Goal: Information Seeking & Learning: Check status

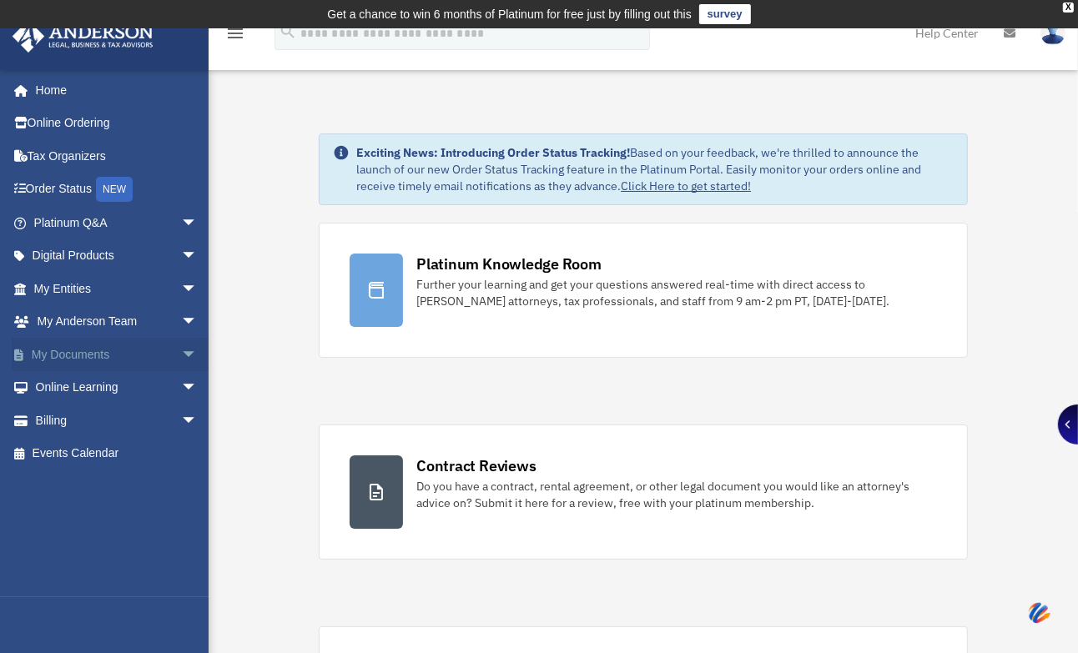
click at [78, 353] on link "My Documents arrow_drop_down" at bounding box center [117, 354] width 211 height 33
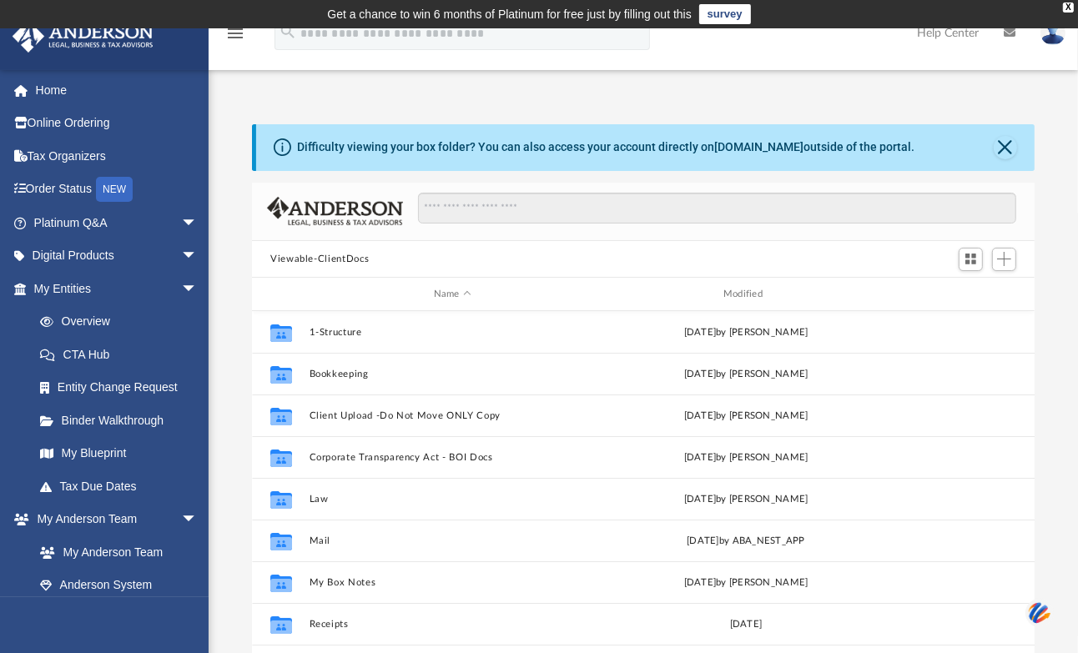
scroll to position [364, 768]
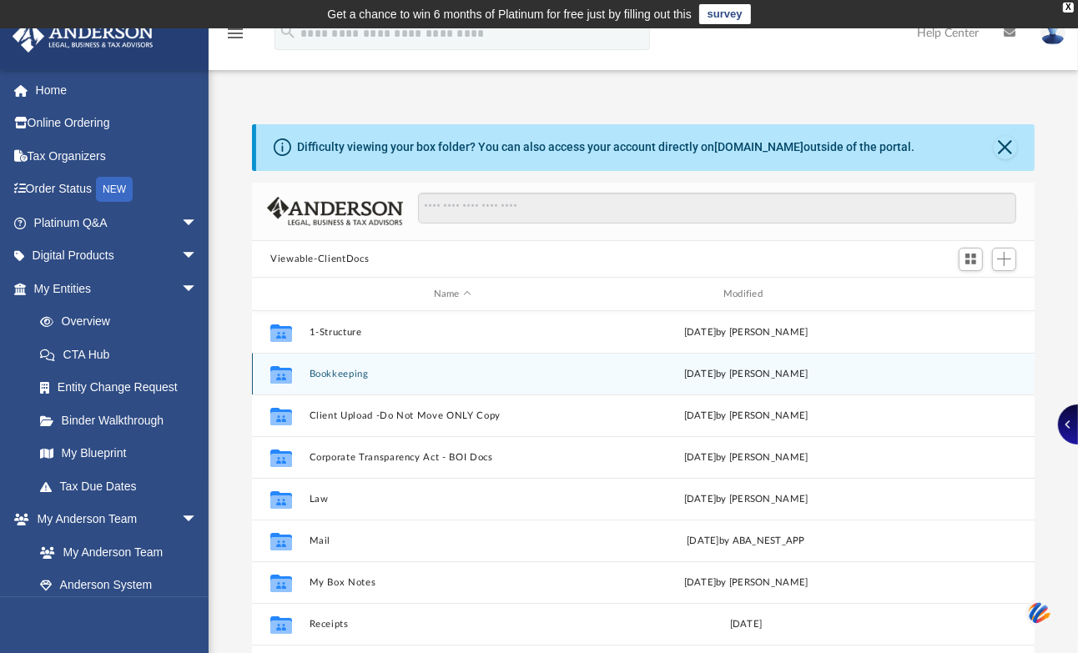
click at [335, 369] on button "Bookkeeping" at bounding box center [453, 374] width 286 height 11
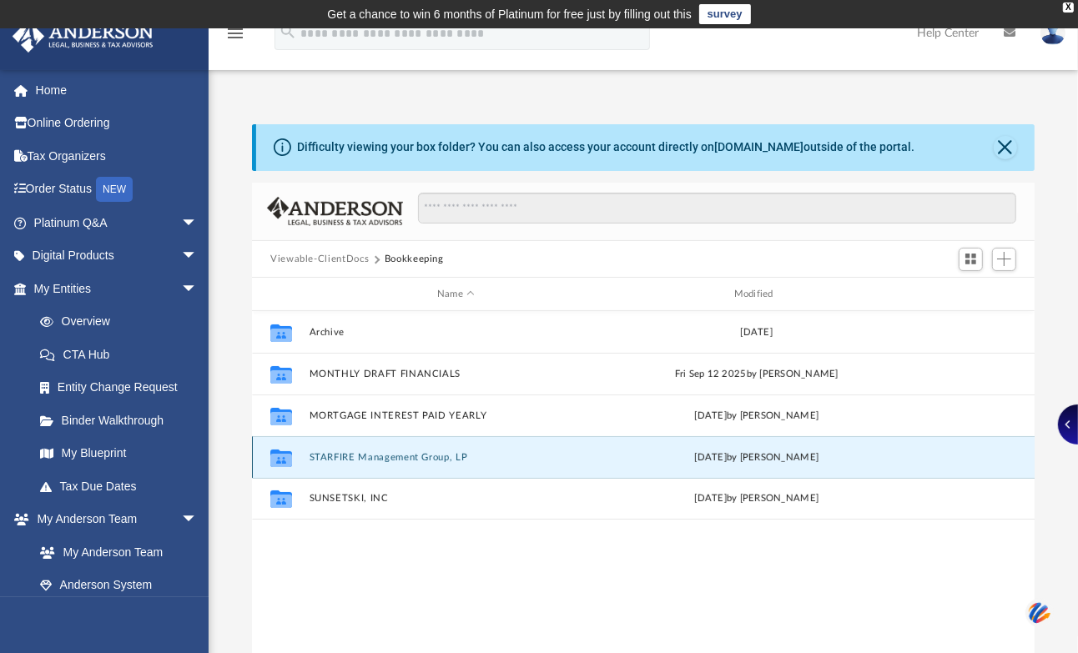
click at [323, 456] on button "STARFIRE Management Group, LP" at bounding box center [457, 457] width 294 height 11
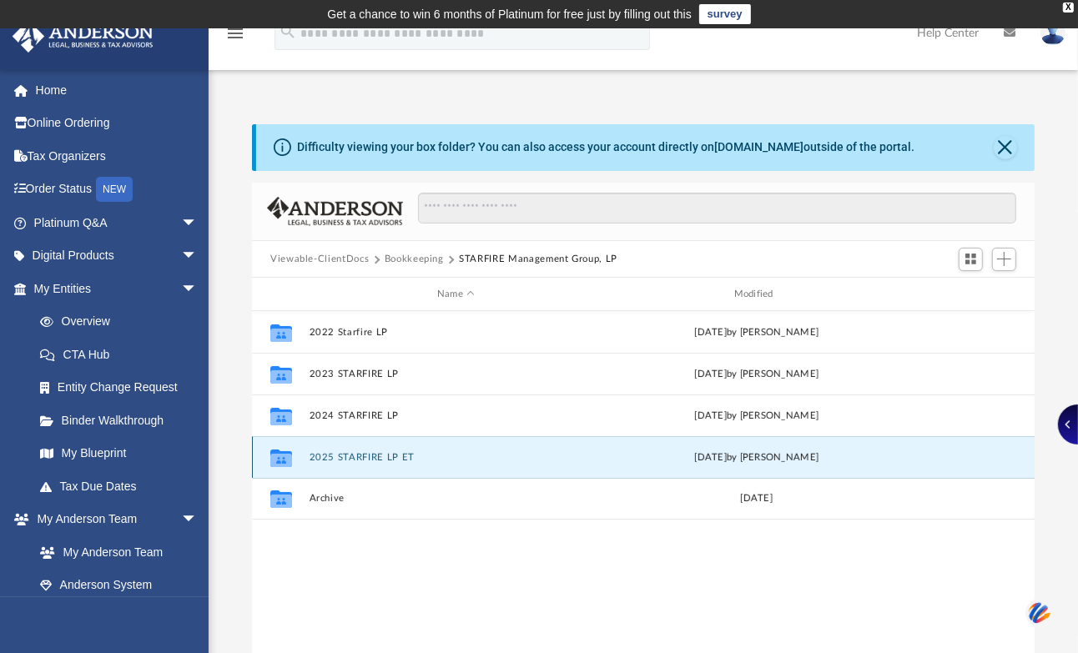
click at [339, 461] on button "2025 STARFIRE LP ET" at bounding box center [457, 457] width 294 height 11
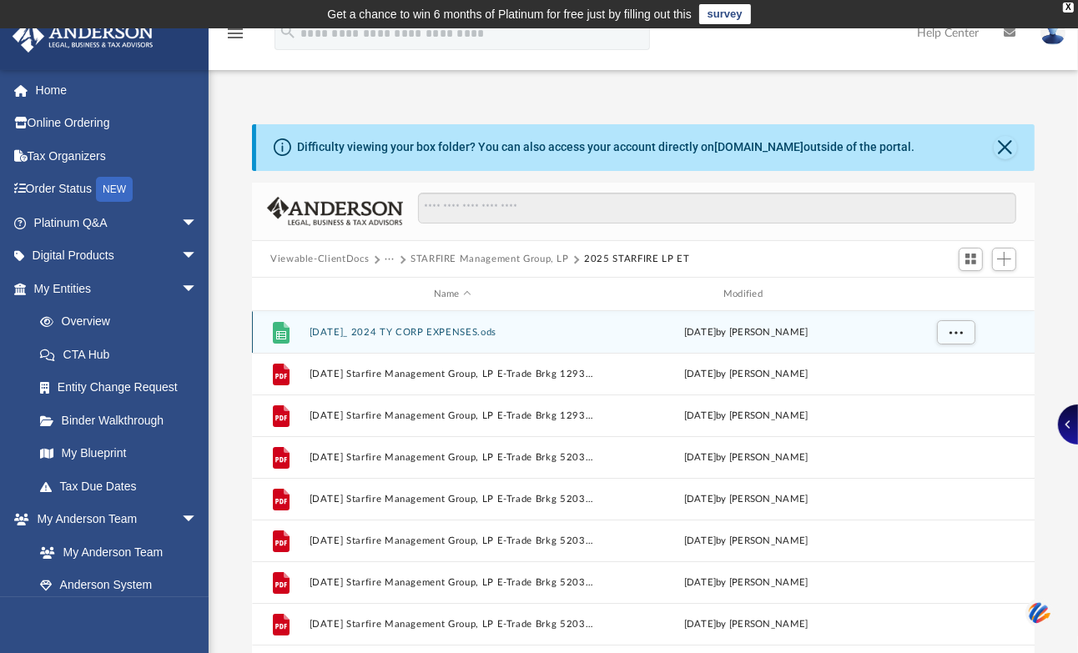
click at [384, 329] on button "12 SEP2025_ 2024 TY CORP EXPENSES.ods" at bounding box center [453, 332] width 286 height 11
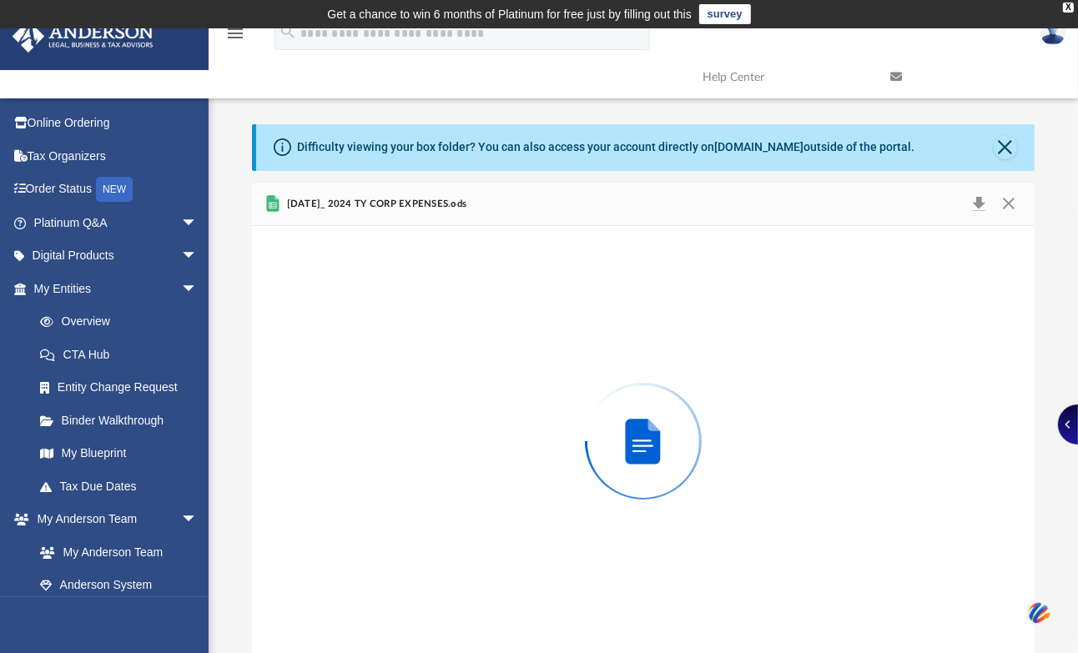
scroll to position [3, 0]
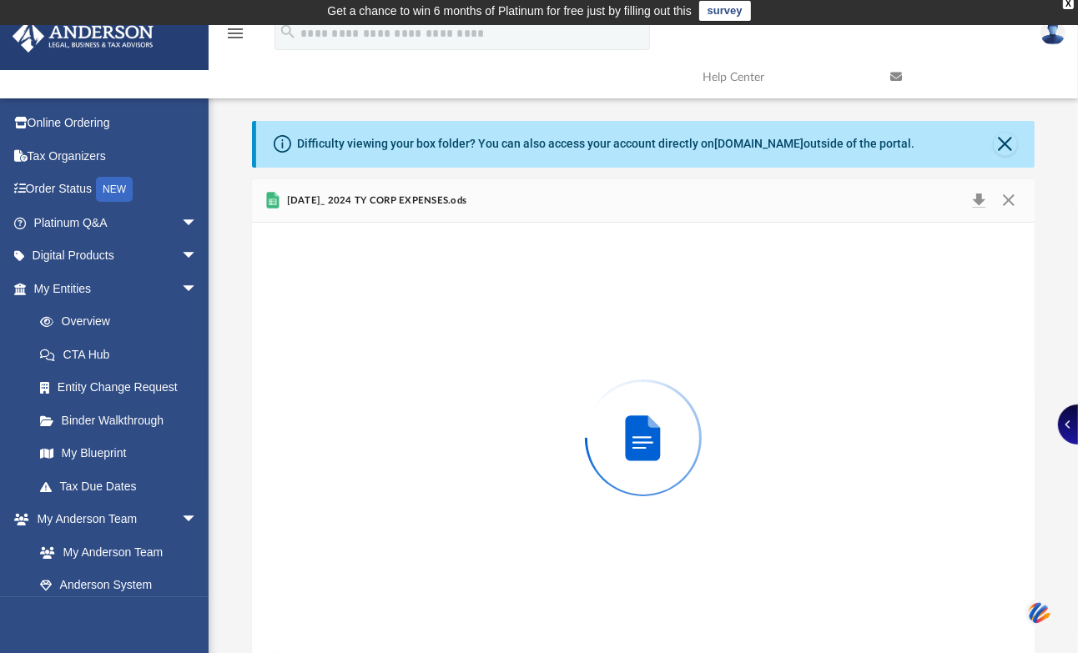
click at [384, 329] on div "Preview" at bounding box center [643, 438] width 783 height 430
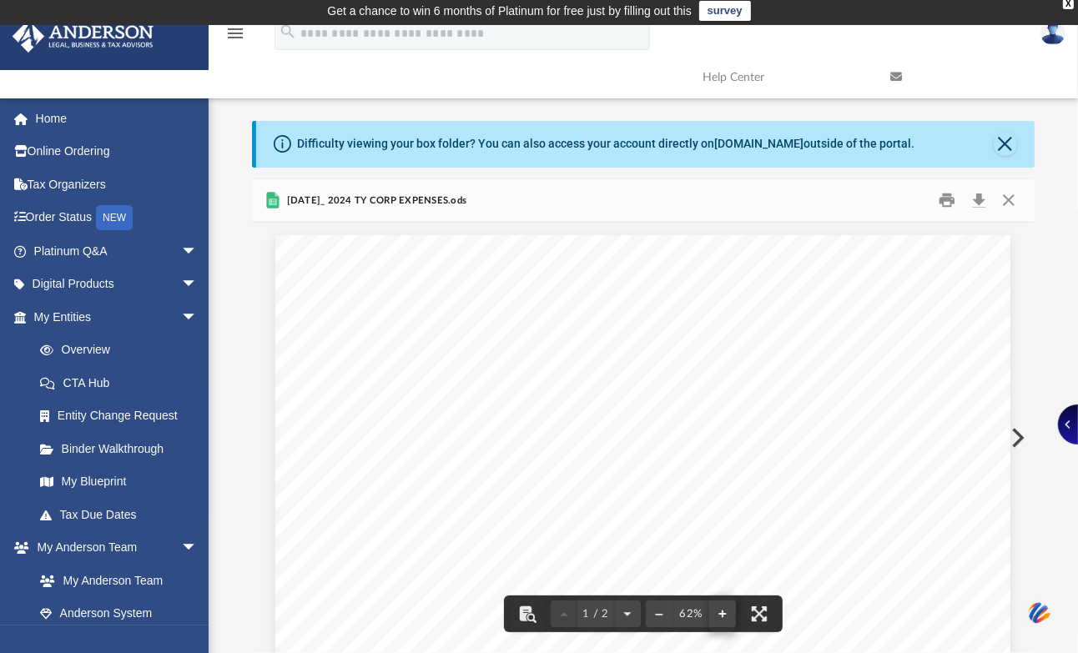
click at [719, 609] on button "File preview" at bounding box center [722, 614] width 27 height 37
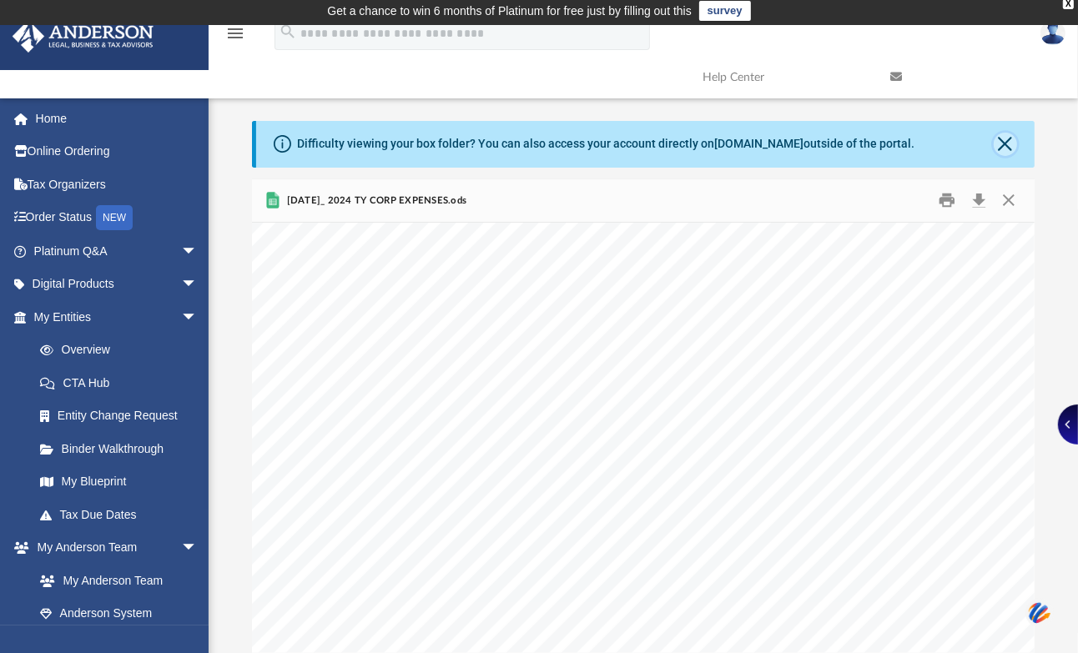
click at [1009, 137] on button "Close" at bounding box center [1005, 144] width 23 height 23
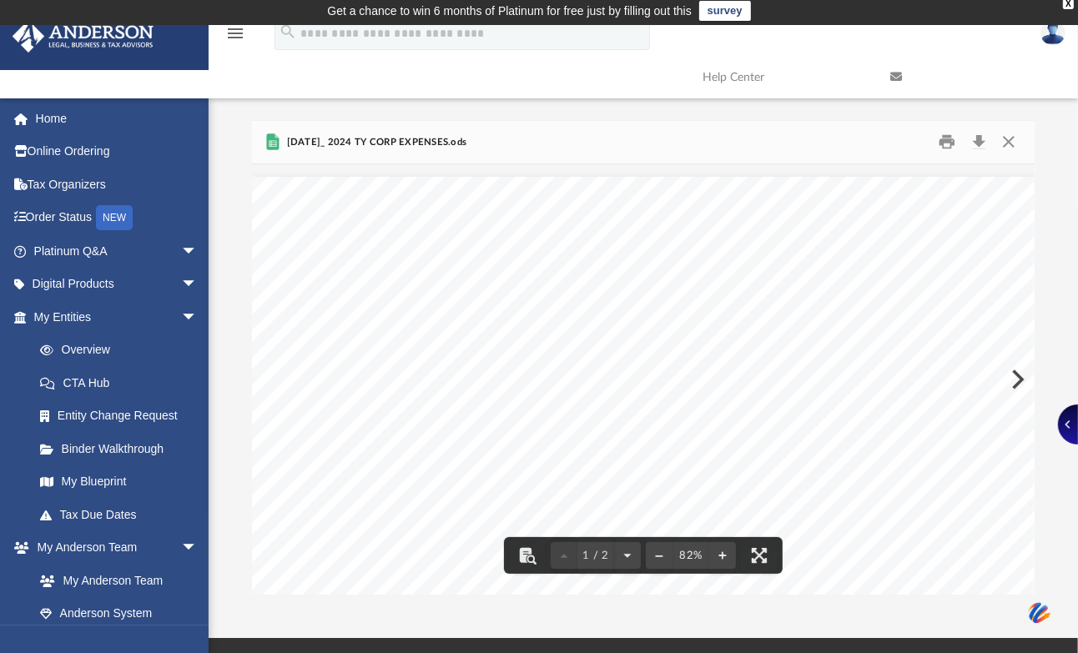
scroll to position [0, 0]
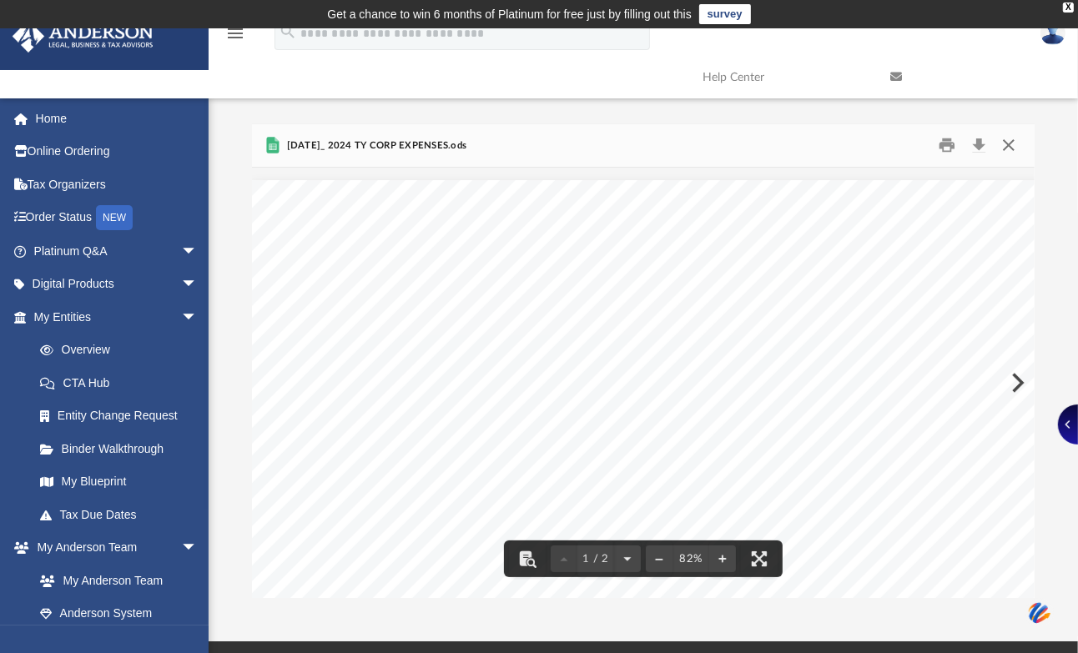
click at [1004, 144] on button "Close" at bounding box center [1009, 146] width 30 height 26
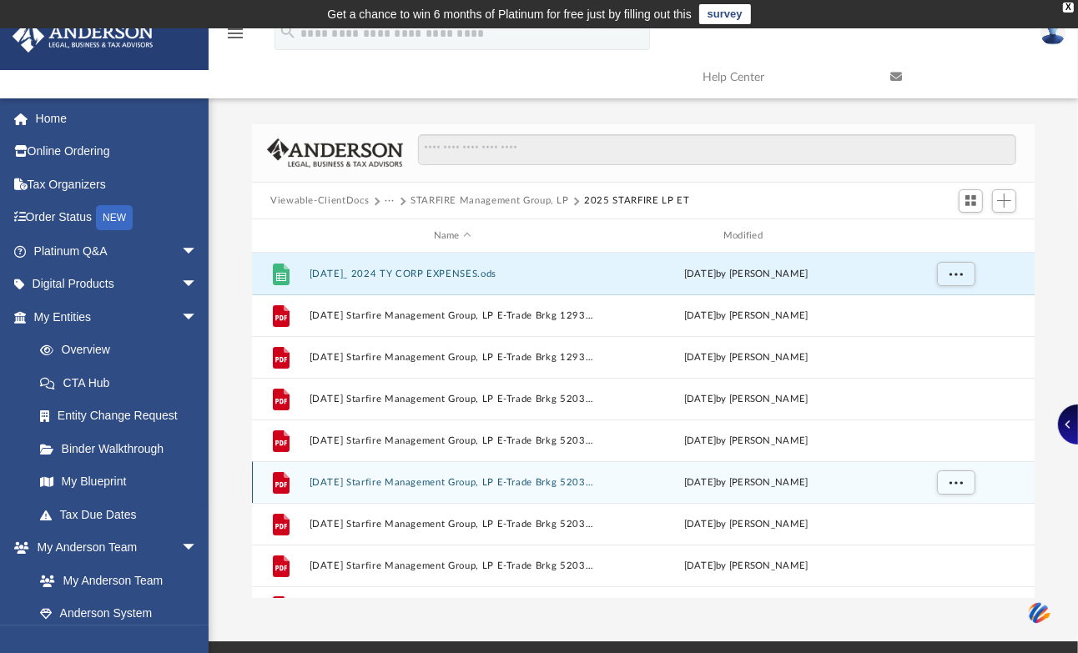
scroll to position [29, 0]
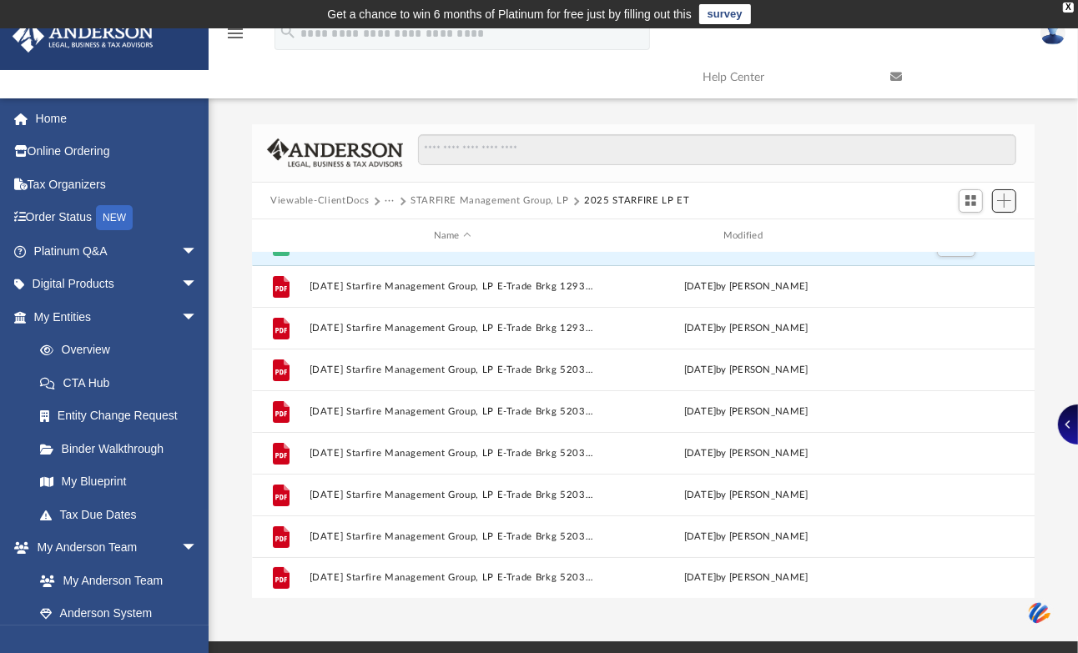
click at [1005, 199] on span "Add" at bounding box center [1004, 201] width 14 height 14
click at [964, 230] on li "Upload" at bounding box center [980, 235] width 53 height 18
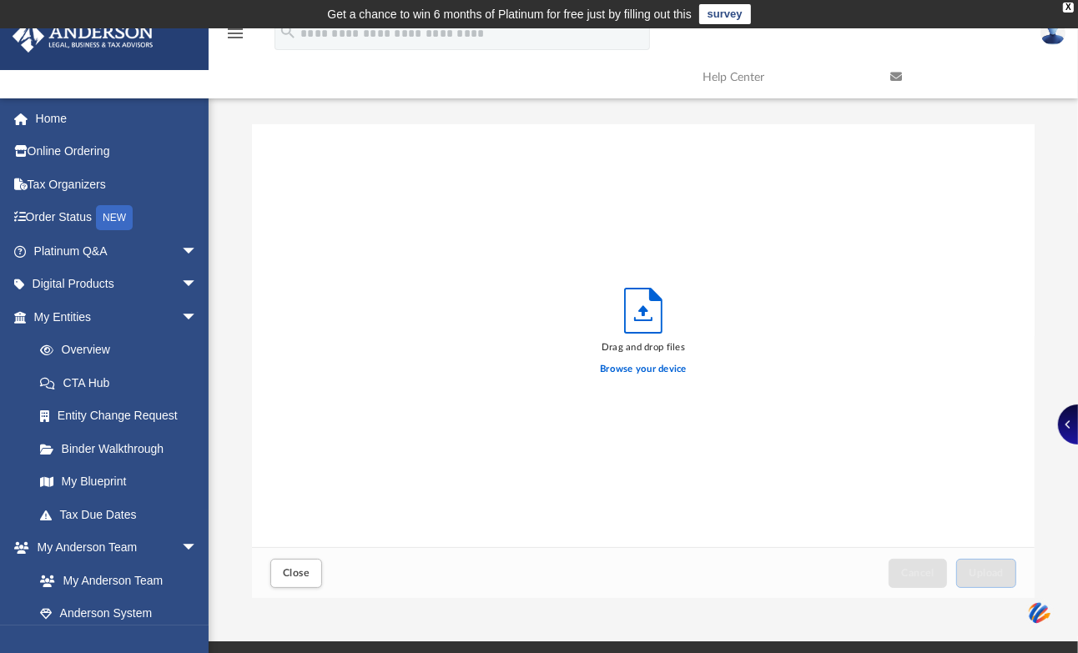
scroll to position [410, 768]
click at [615, 365] on label "Browse your device" at bounding box center [643, 369] width 87 height 15
click at [0, 0] on input "Browse your device" at bounding box center [0, 0] width 0 height 0
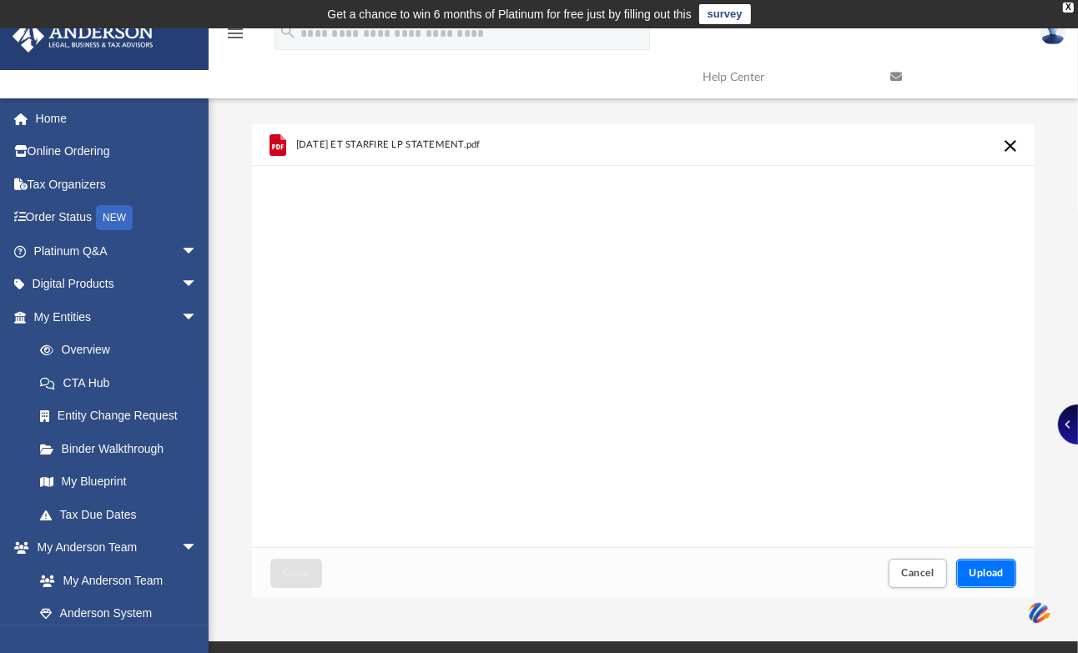
click at [971, 564] on button "Upload" at bounding box center [986, 573] width 60 height 29
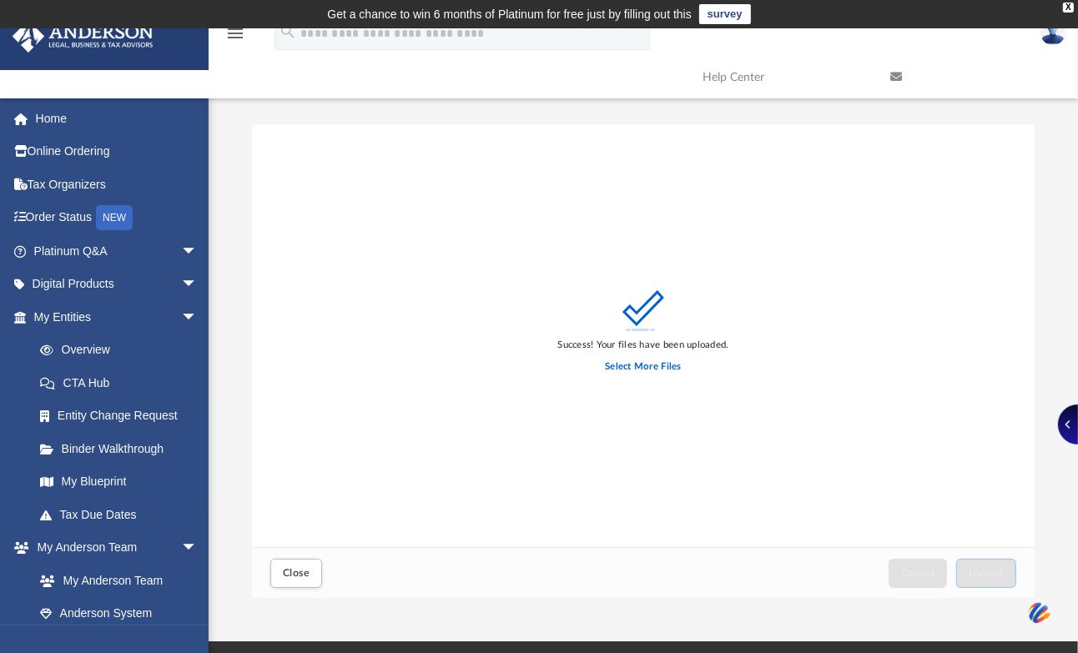
scroll to position [154, 0]
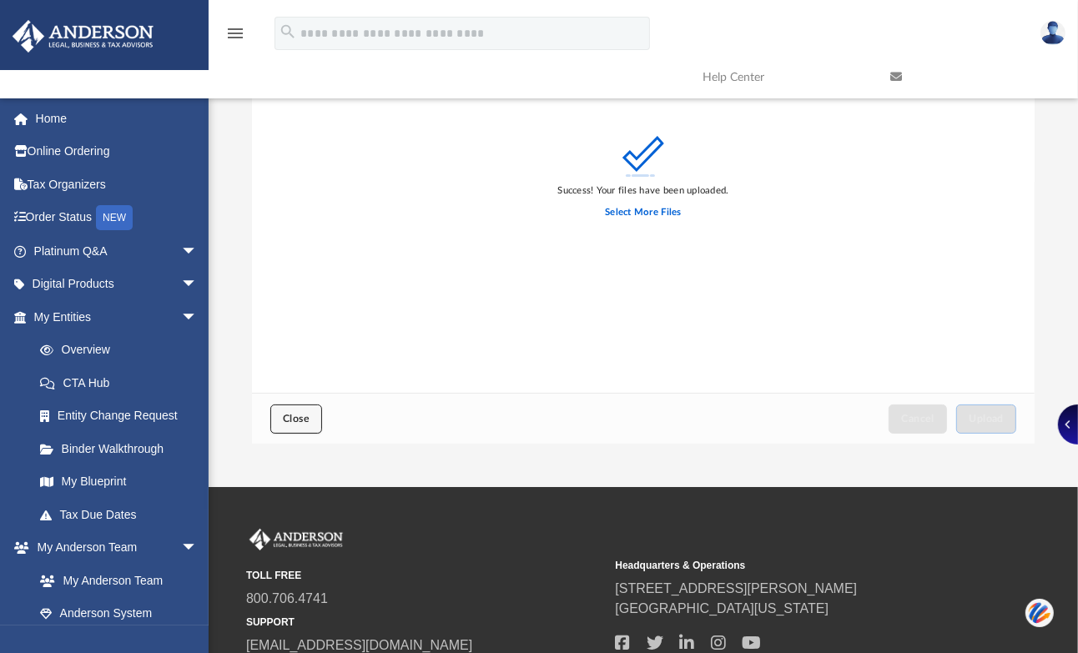
click at [283, 417] on span "Close" at bounding box center [296, 419] width 27 height 10
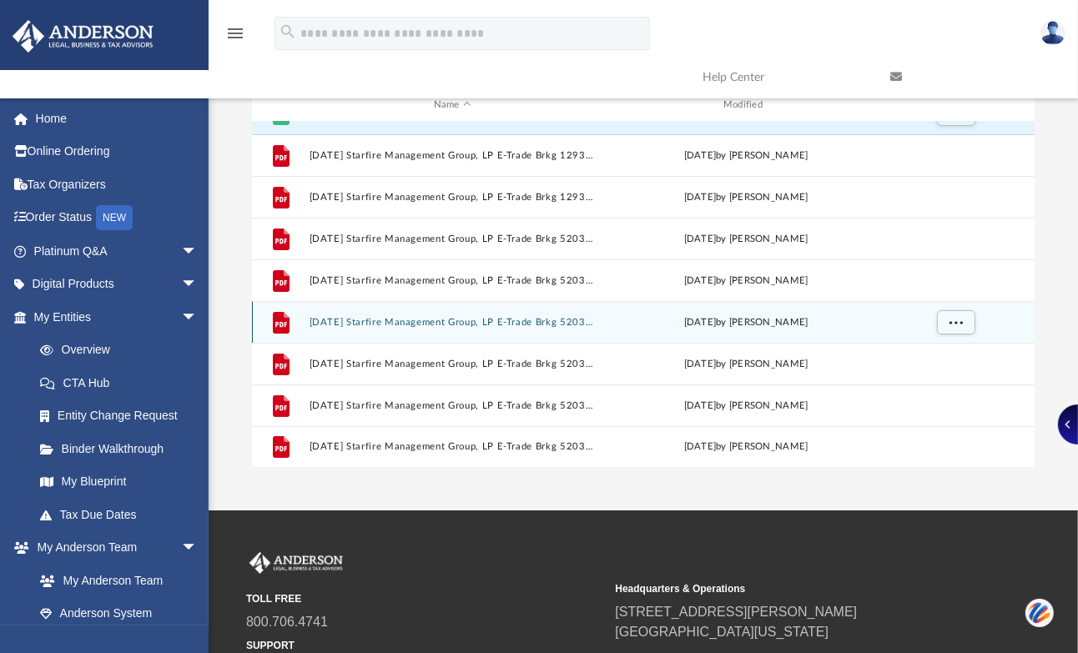
scroll to position [0, 0]
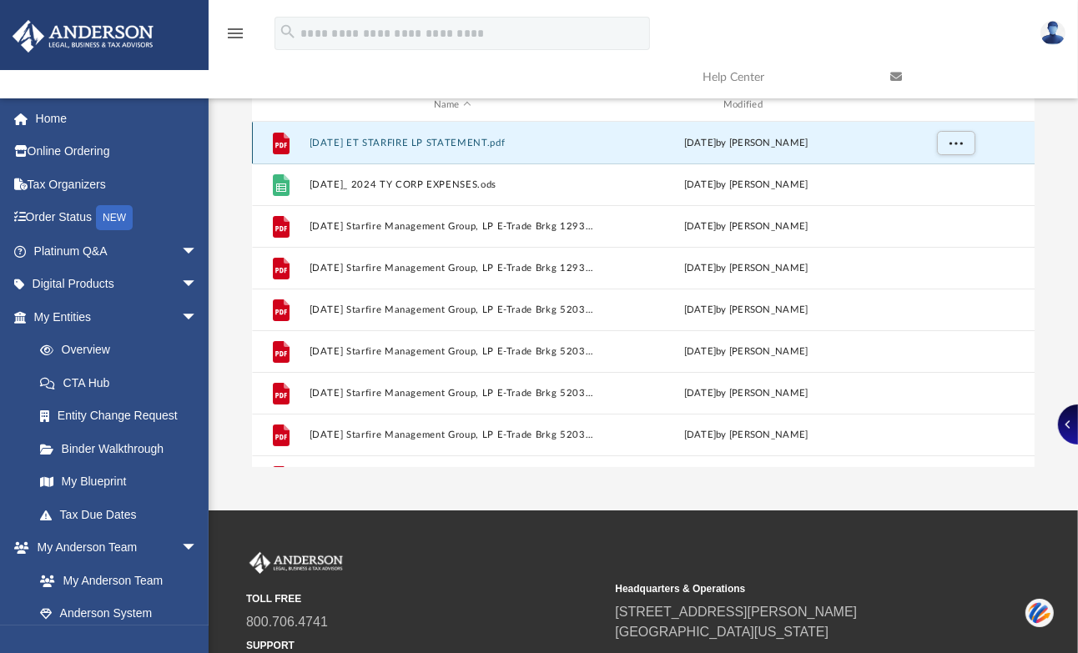
click at [365, 139] on button "09 SEP 2025 ET STARFIRE LP STATEMENT.pdf" at bounding box center [453, 143] width 286 height 11
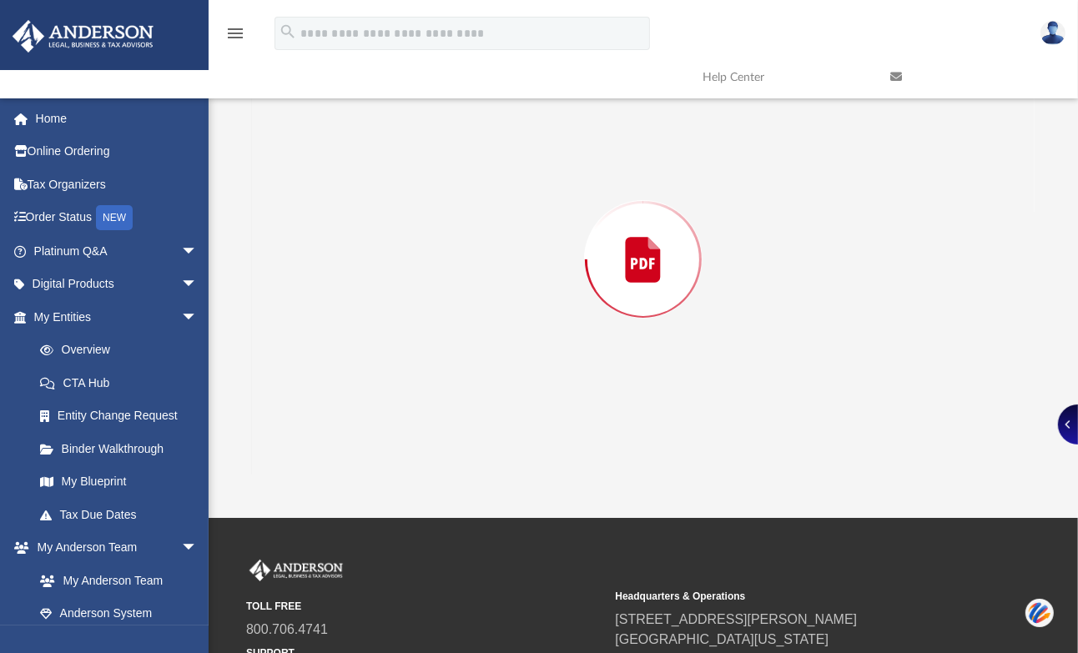
click at [365, 139] on div "Preview" at bounding box center [643, 259] width 783 height 430
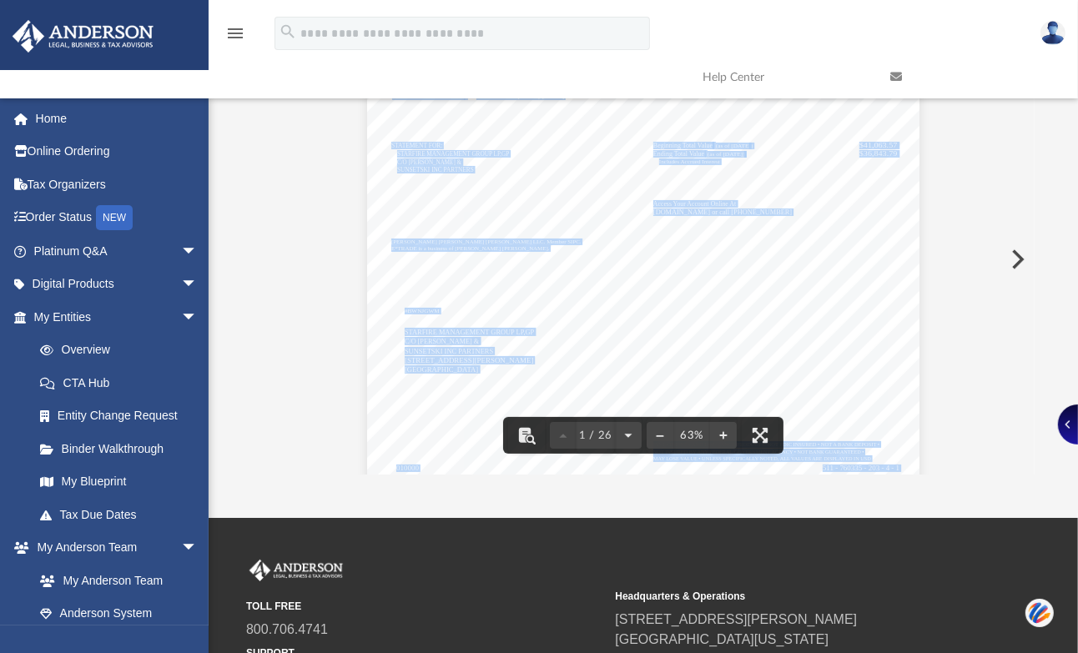
click at [685, 293] on div "Beginning Total Value (as of 9/1/25) $41,063.57 Ending Total Value (as of 9/30/…" at bounding box center [642, 270] width 551 height 426
click at [629, 432] on button "File preview" at bounding box center [628, 435] width 27 height 37
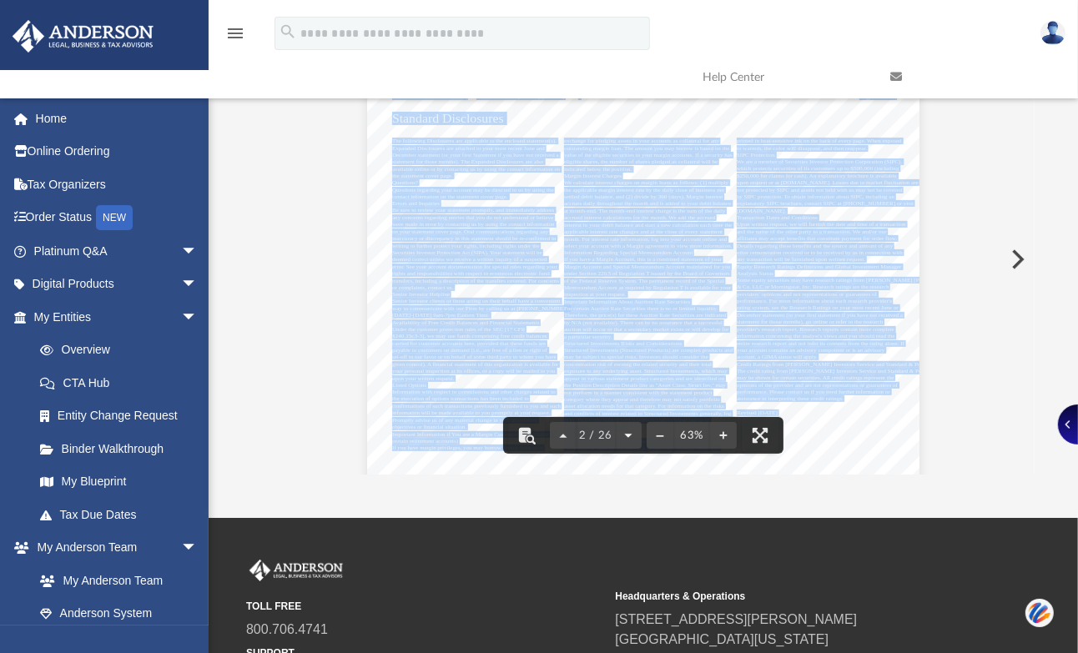
click at [629, 432] on button "File preview" at bounding box center [628, 435] width 27 height 37
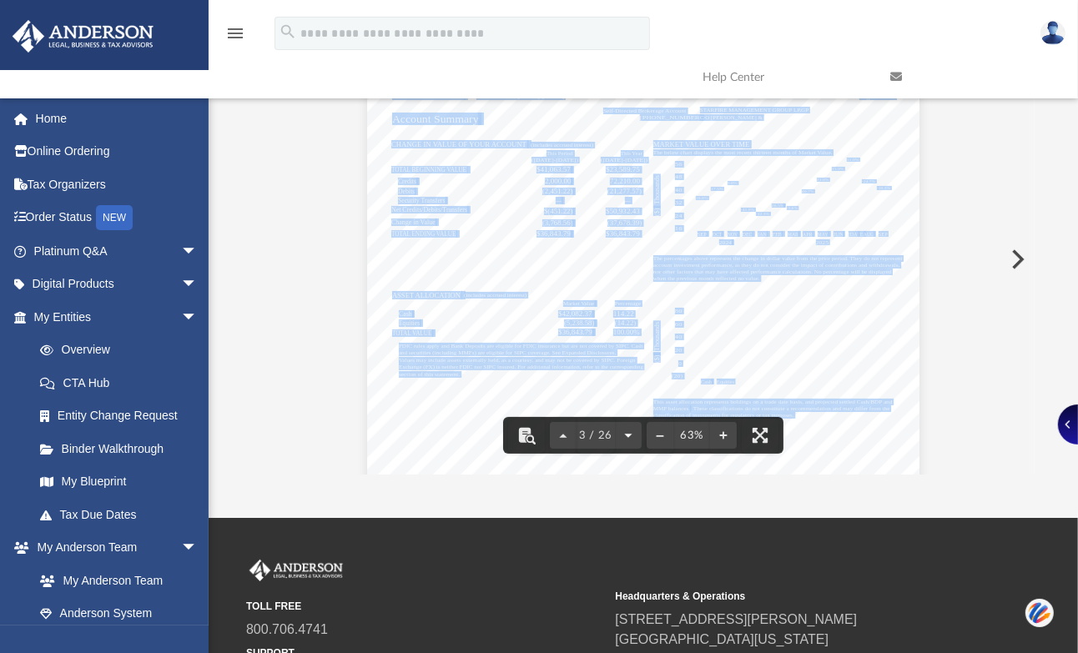
click at [628, 430] on button "File preview" at bounding box center [628, 435] width 27 height 37
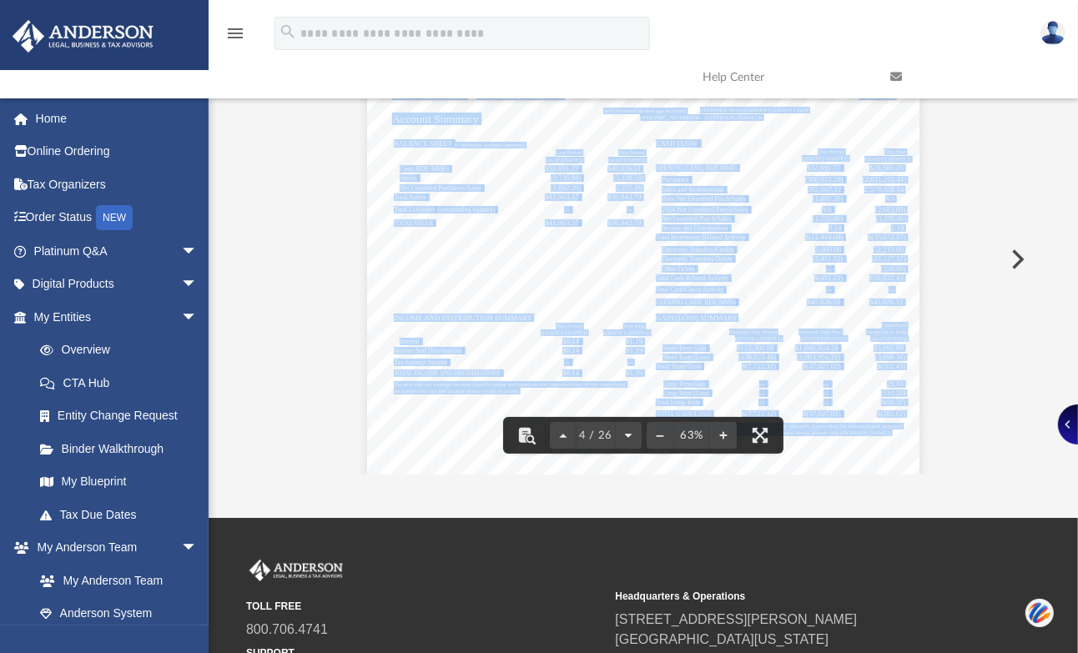
click at [627, 427] on button "File preview" at bounding box center [628, 435] width 27 height 37
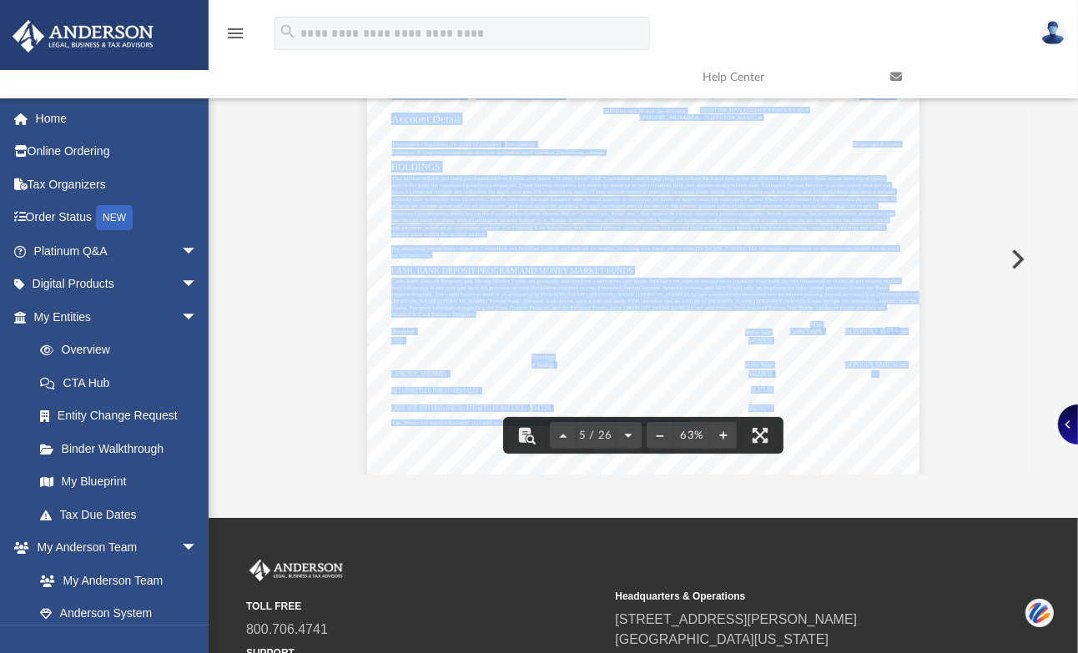
click at [627, 426] on button "File preview" at bounding box center [628, 435] width 27 height 37
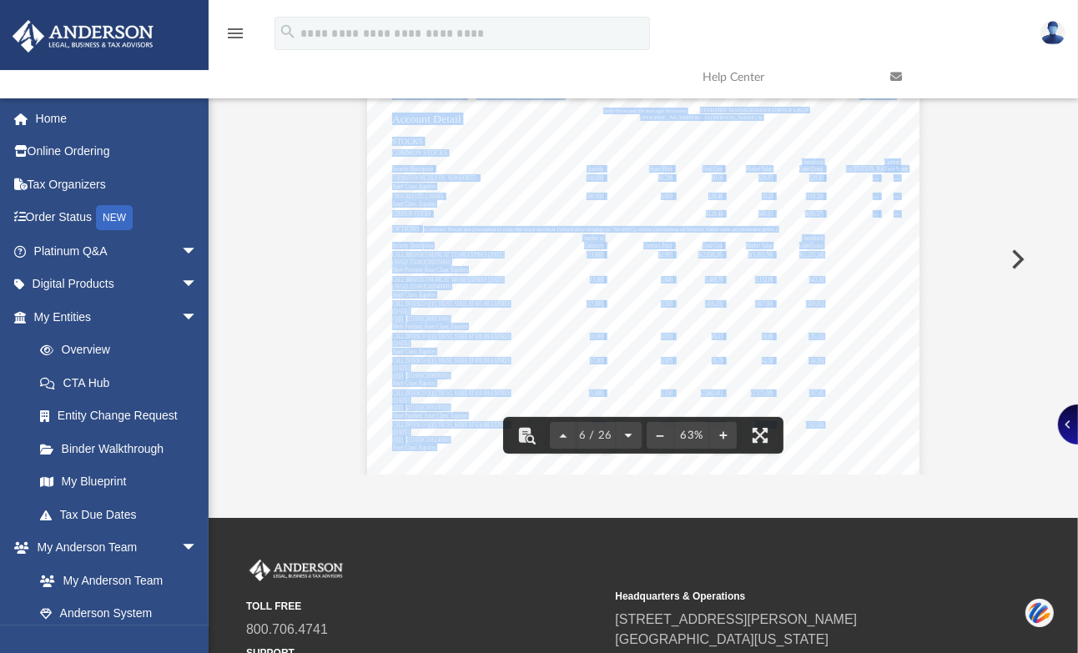
click at [627, 425] on button "File preview" at bounding box center [628, 435] width 27 height 37
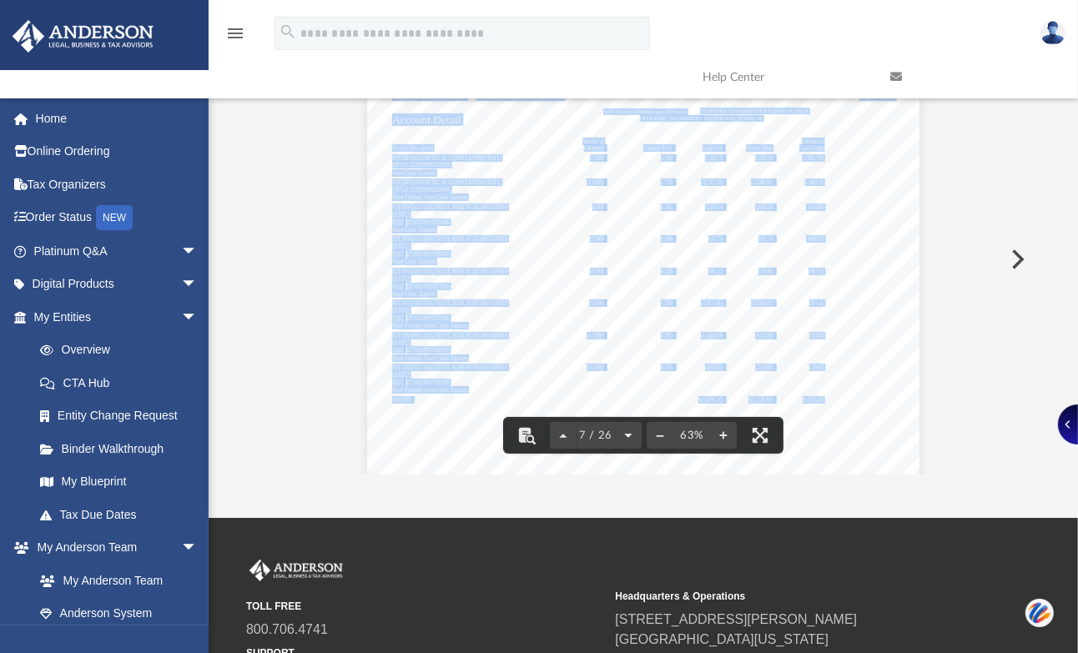
click at [627, 425] on button "File preview" at bounding box center [628, 435] width 27 height 37
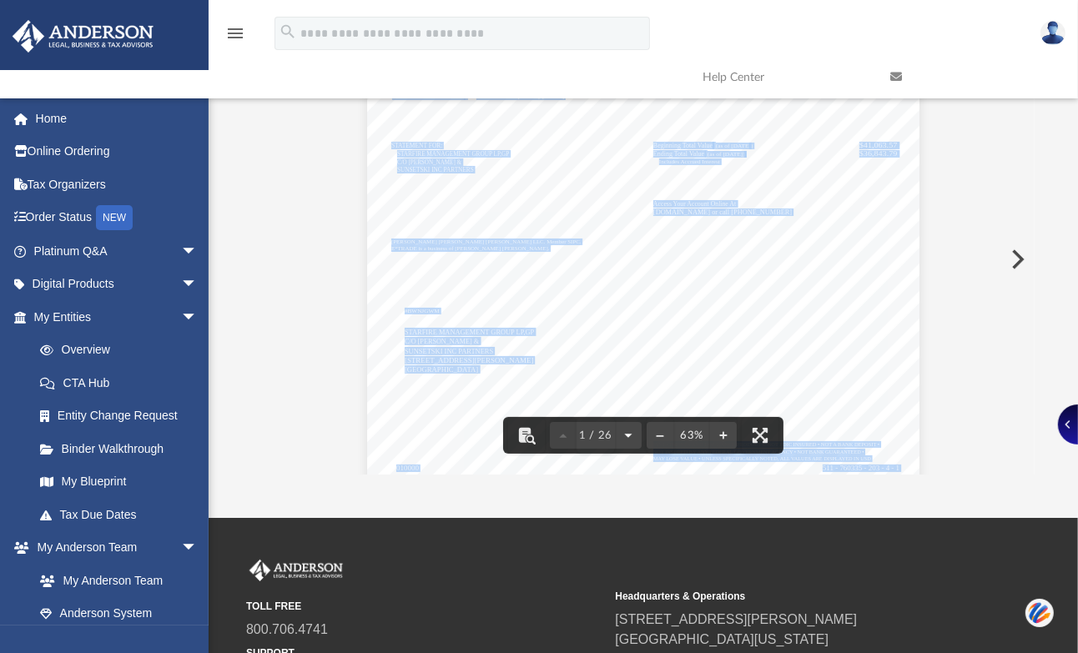
scroll to position [0, 0]
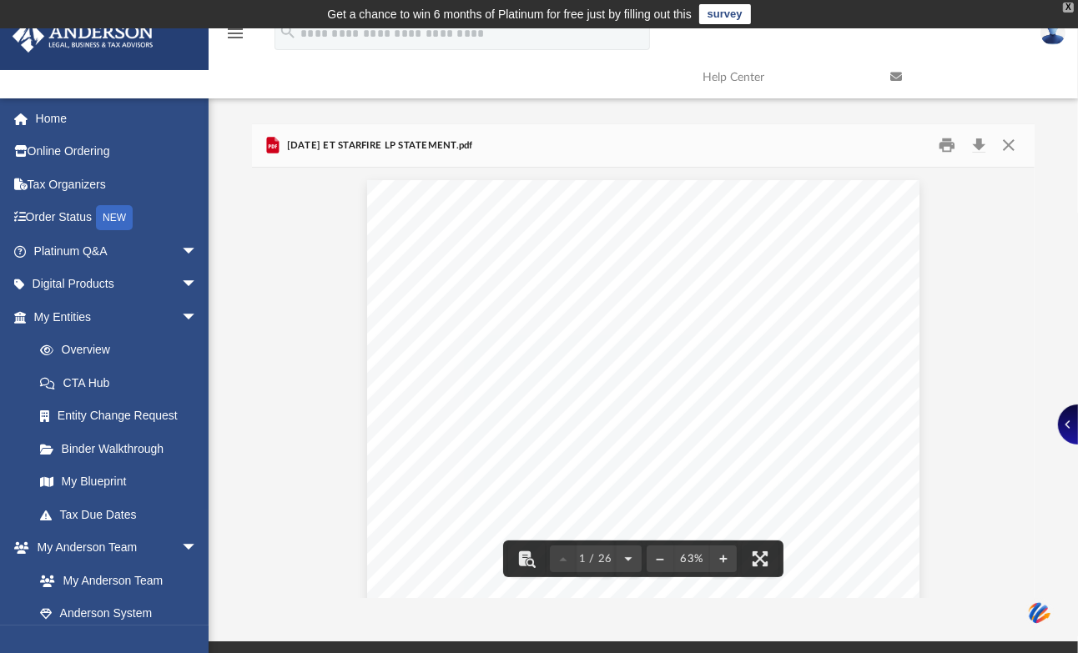
click at [1063, 5] on div "X" at bounding box center [1068, 8] width 11 height 10
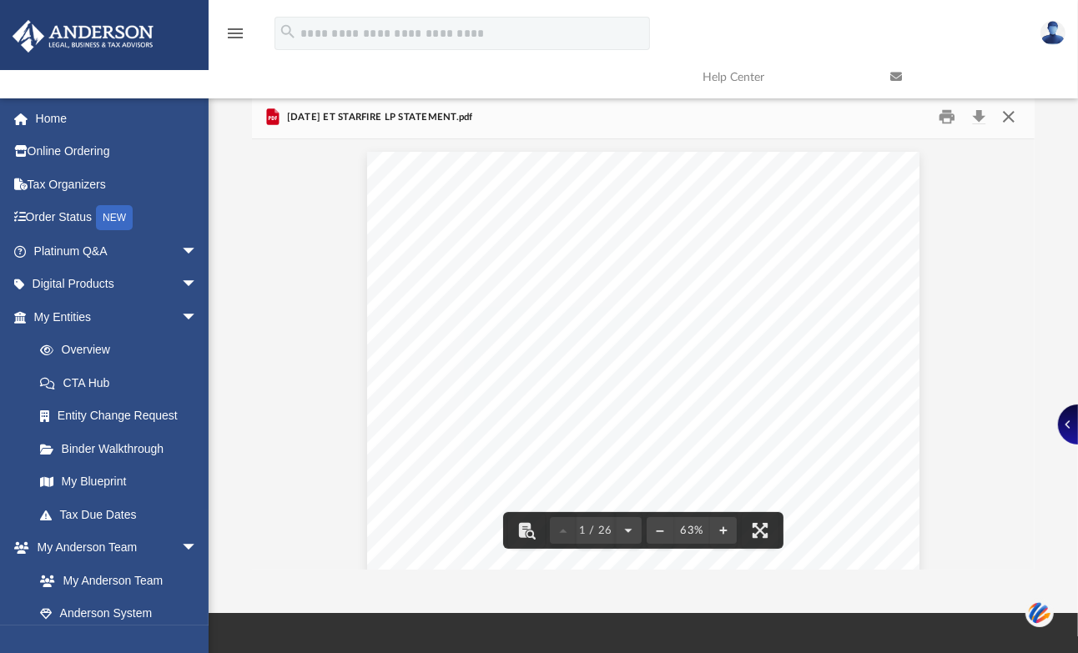
click at [1006, 117] on button "Close" at bounding box center [1009, 117] width 30 height 26
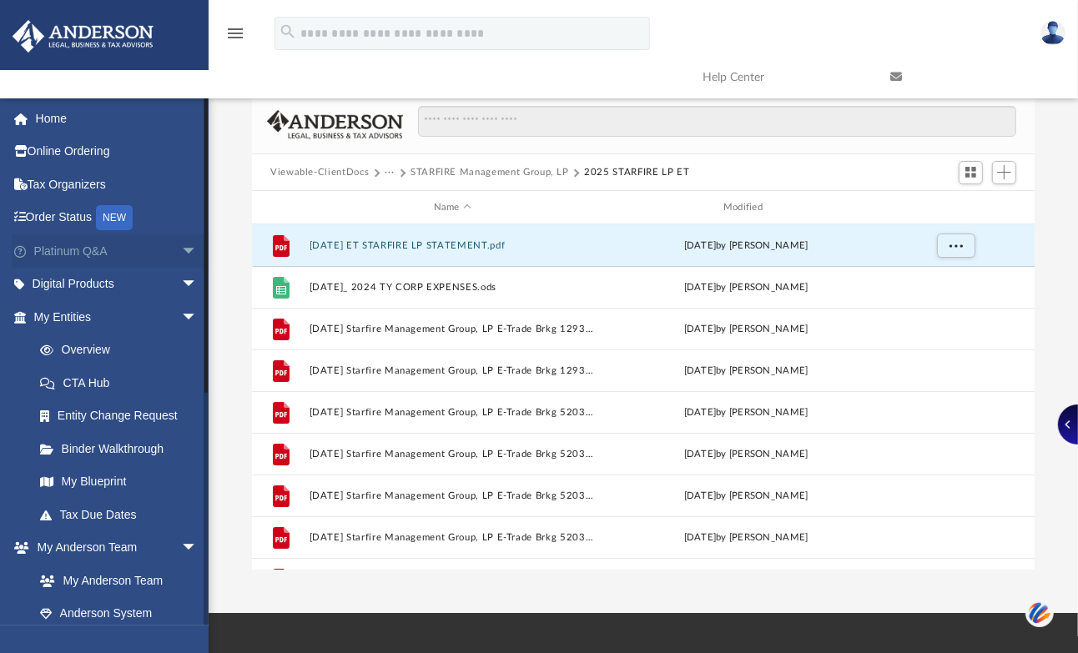
click at [181, 249] on span "arrow_drop_down" at bounding box center [197, 251] width 33 height 34
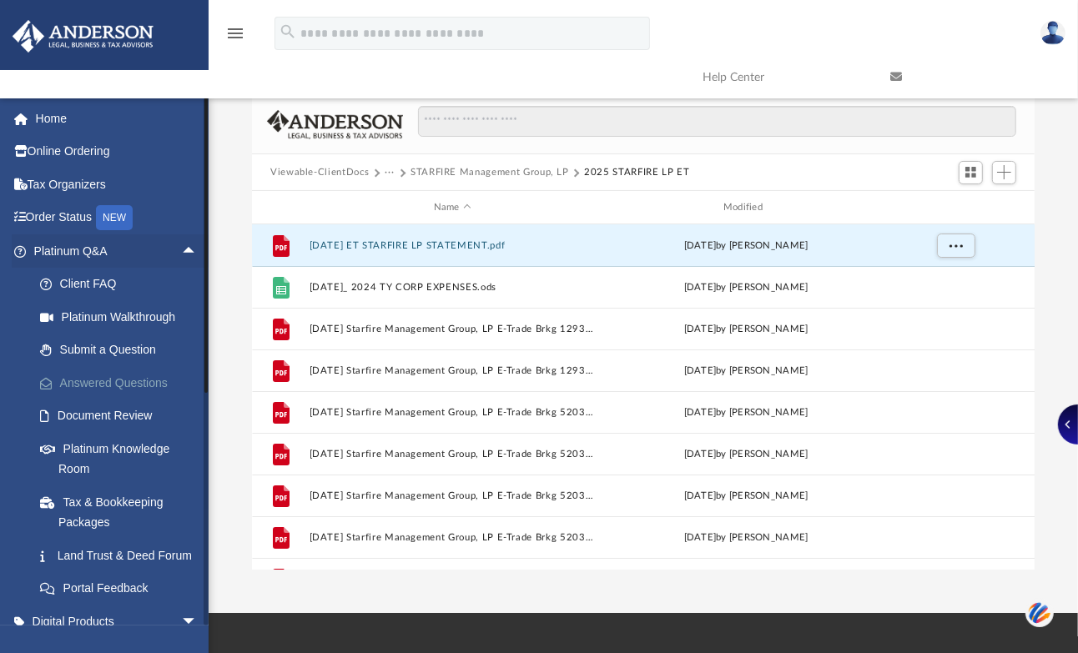
click at [129, 377] on link "Answered Questions" at bounding box center [122, 382] width 199 height 33
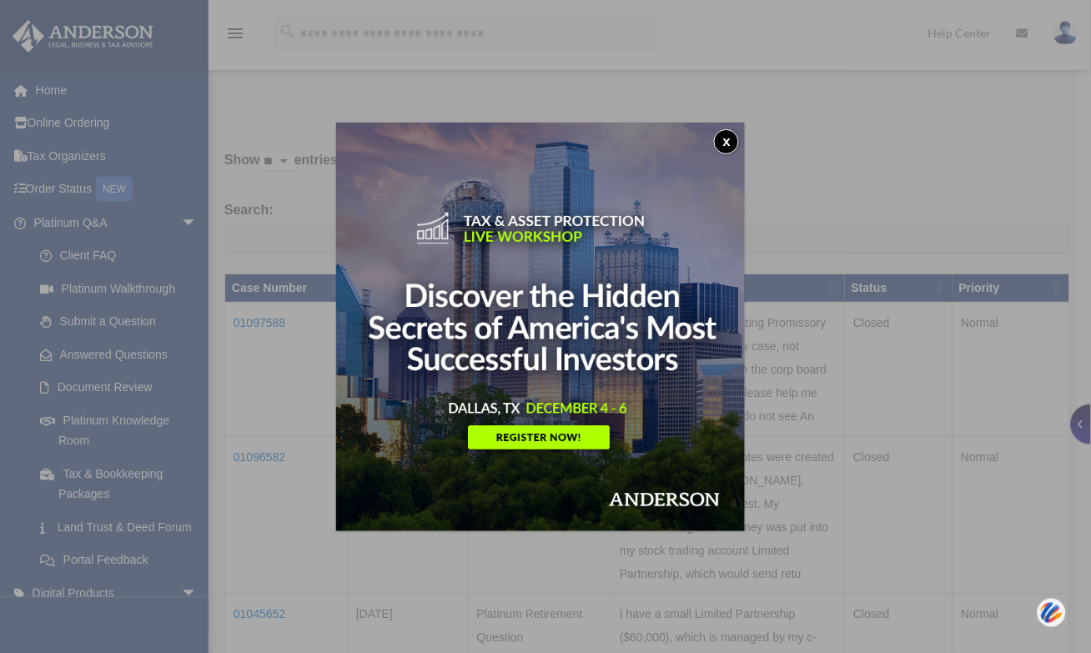
click at [734, 142] on button "x" at bounding box center [726, 141] width 25 height 25
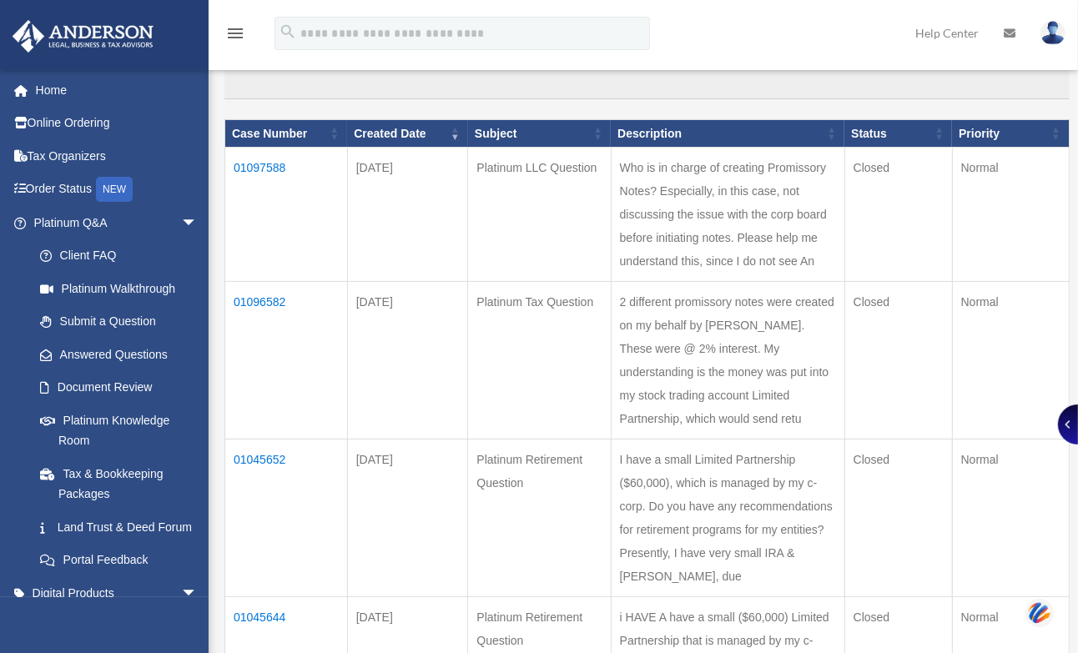
scroll to position [309, 0]
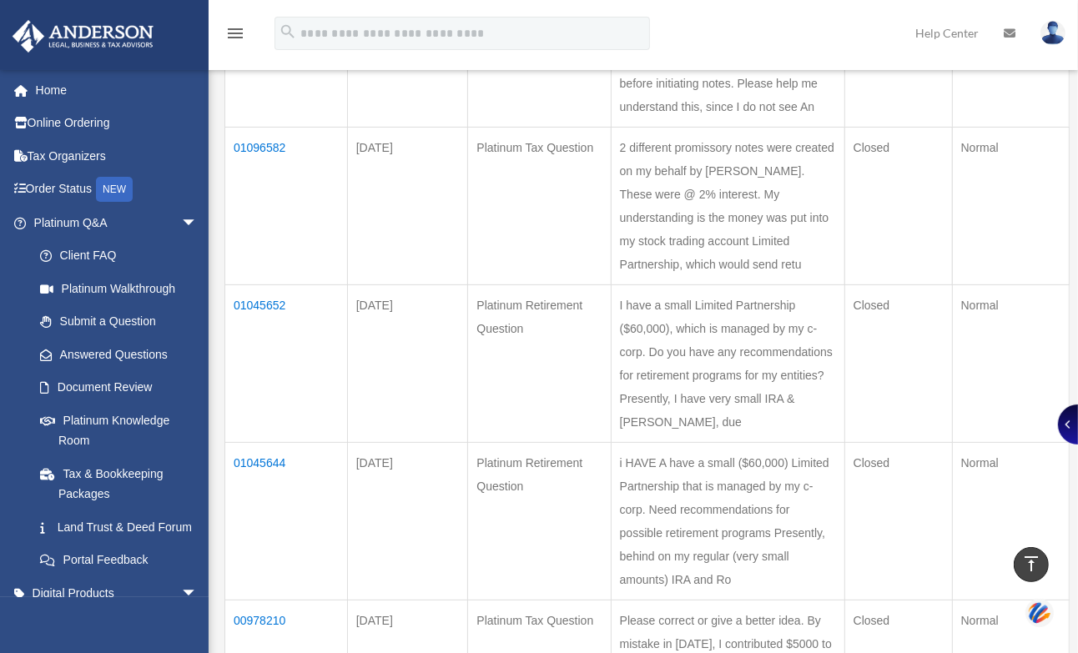
click at [271, 186] on td "01096582" at bounding box center [286, 207] width 123 height 158
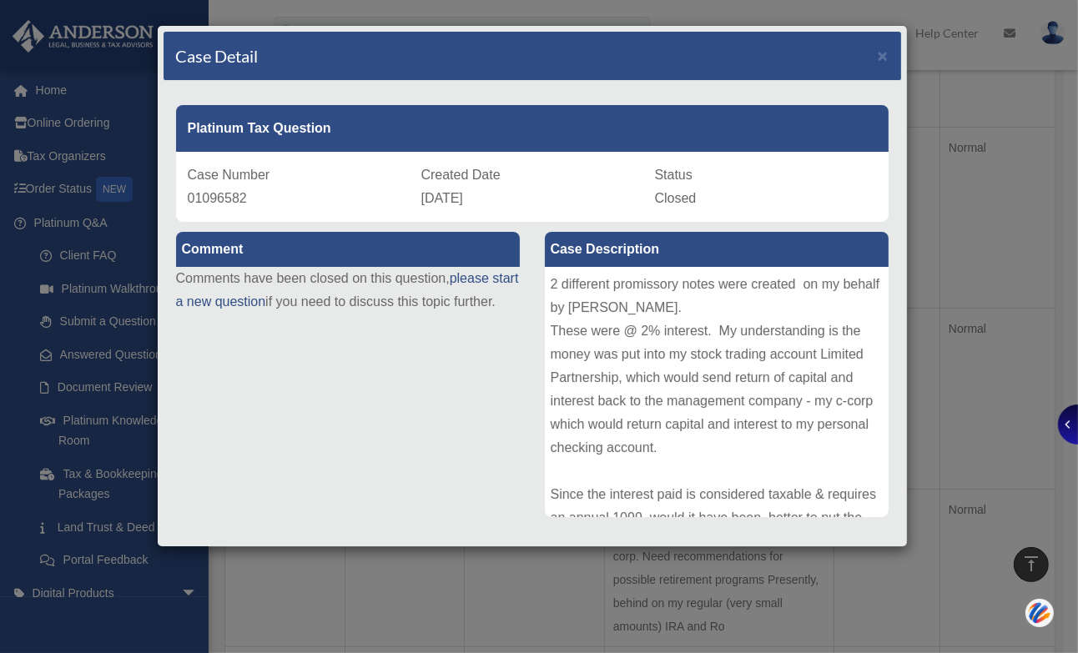
scroll to position [0, 0]
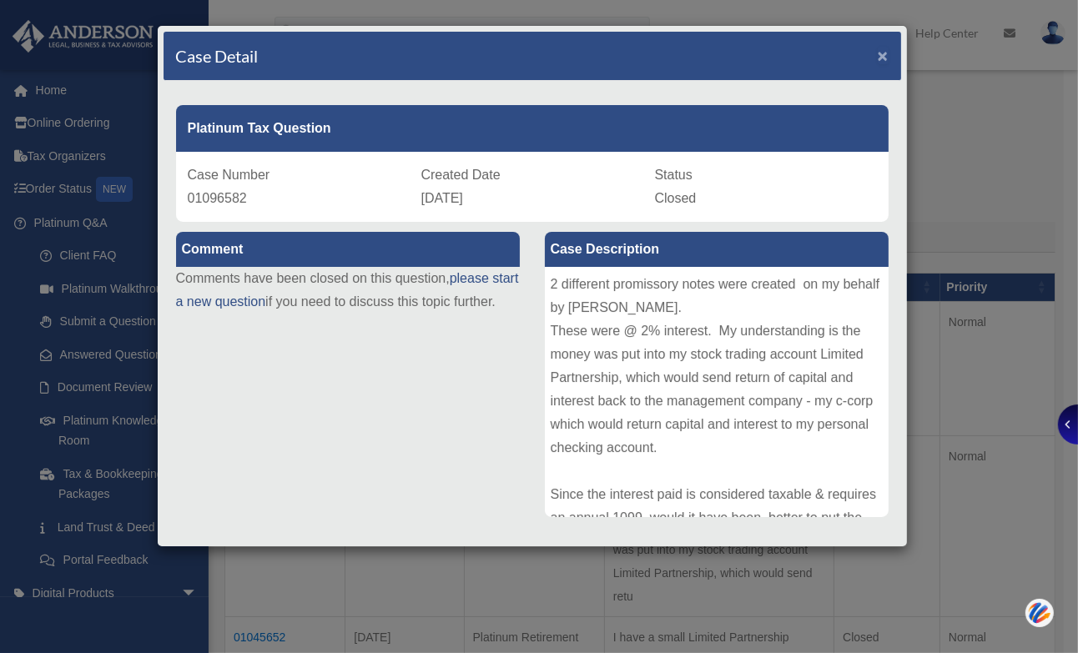
click at [878, 51] on span "×" at bounding box center [883, 55] width 11 height 19
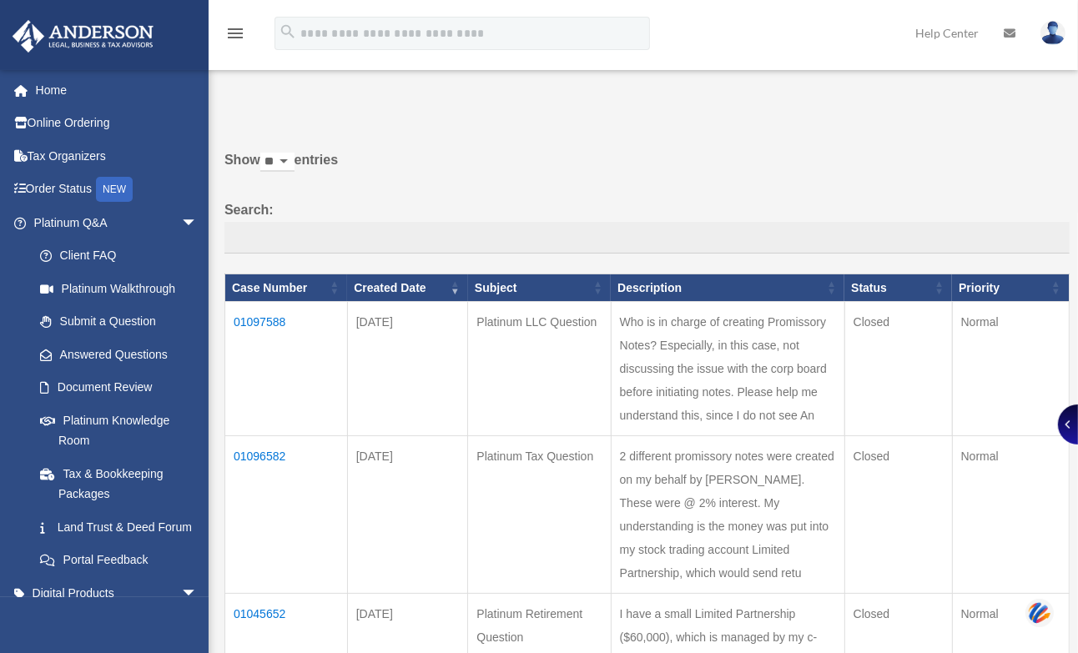
click at [264, 321] on td "01097588" at bounding box center [286, 369] width 123 height 134
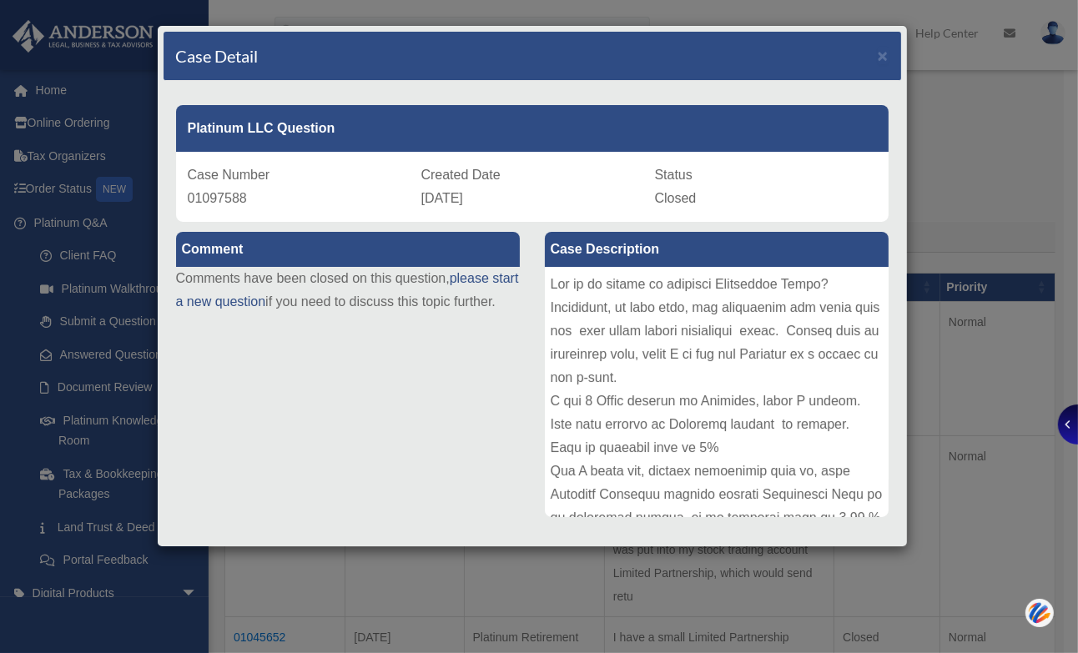
scroll to position [301, 0]
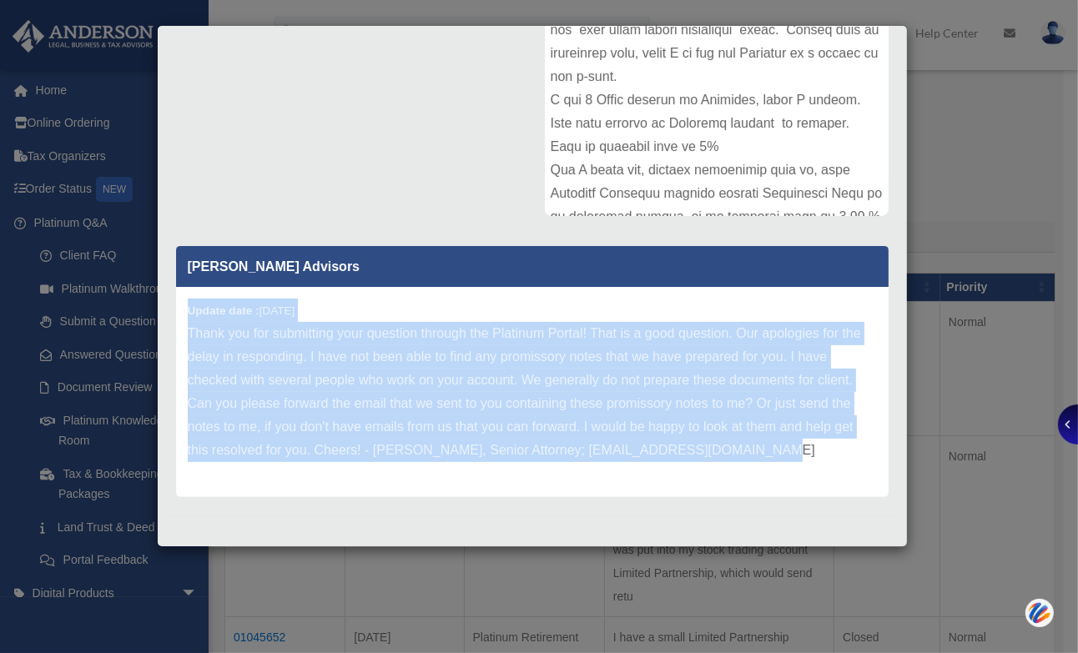
drag, startPoint x: 190, startPoint y: 304, endPoint x: 505, endPoint y: 425, distance: 337.3
click at [723, 467] on div "Update date : [DATE] Thank you for submitting your question through the Platinu…" at bounding box center [532, 392] width 712 height 210
copy div "Update date : [DATE] Thank you for submitting your question through the Platinu…"
